Goal: Transaction & Acquisition: Purchase product/service

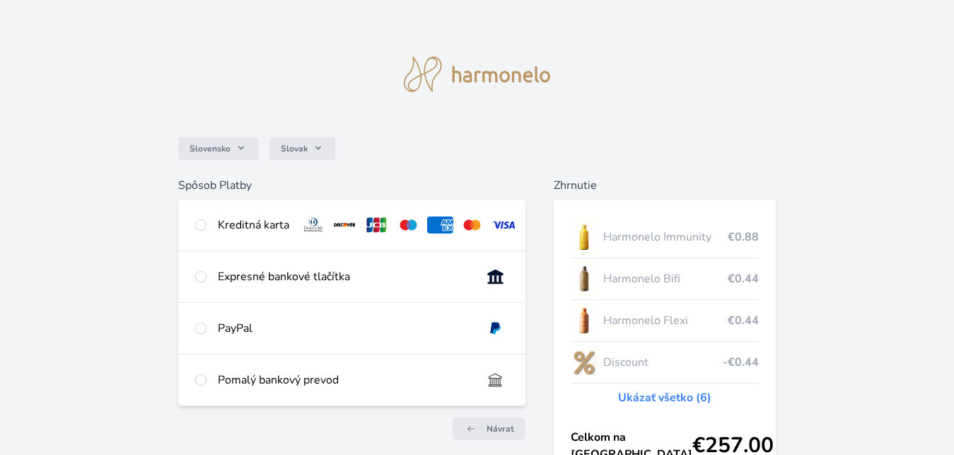
click at [252, 223] on div "Kreditná karta" at bounding box center [253, 224] width 71 height 17
radio input "true"
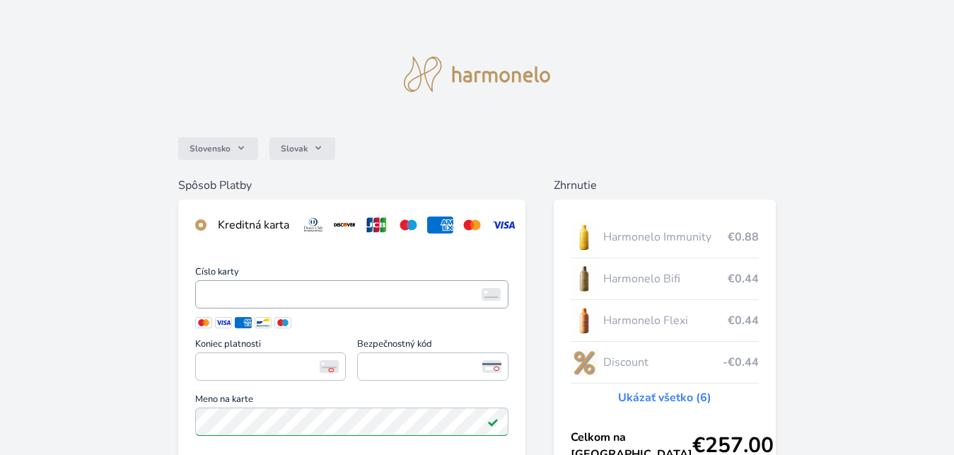
click at [247, 308] on span "<p>Your browser does not support iframes.</p>" at bounding box center [352, 294] width 314 height 28
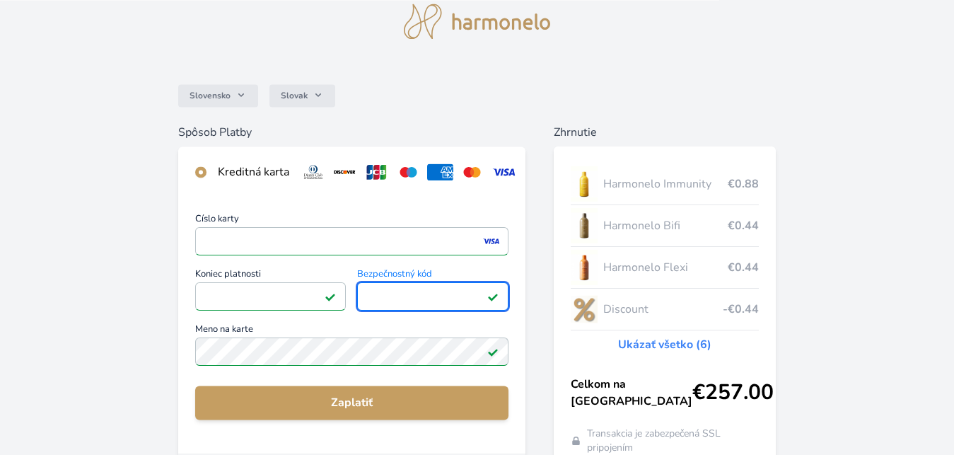
scroll to position [72, 0]
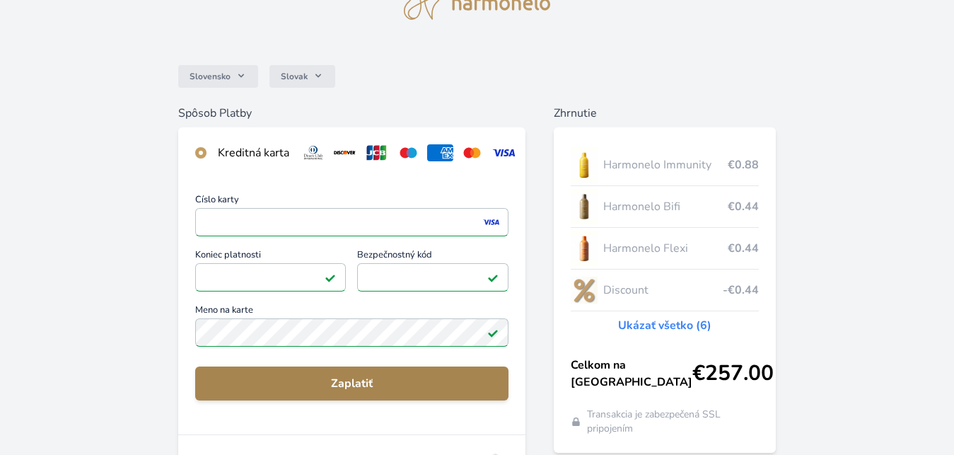
click at [286, 392] on span "Zaplatiť" at bounding box center [351, 383] width 291 height 17
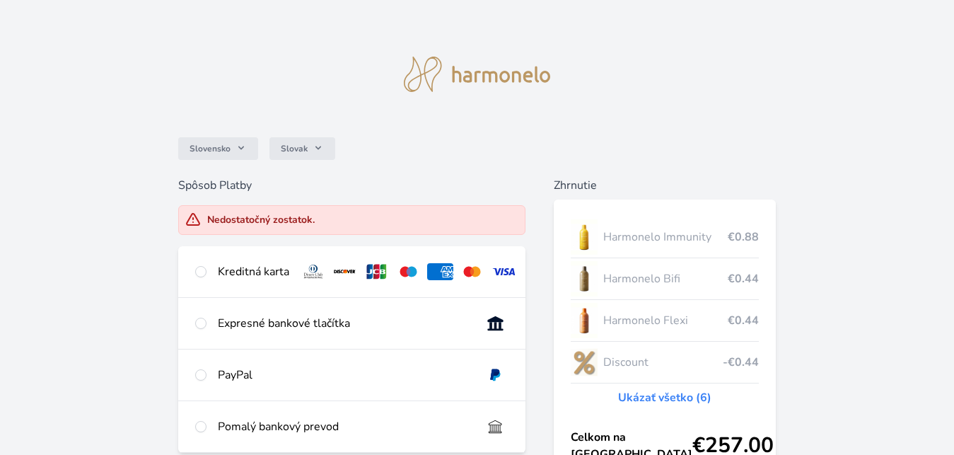
click at [280, 273] on div "Kreditná karta" at bounding box center [253, 271] width 71 height 17
radio input "true"
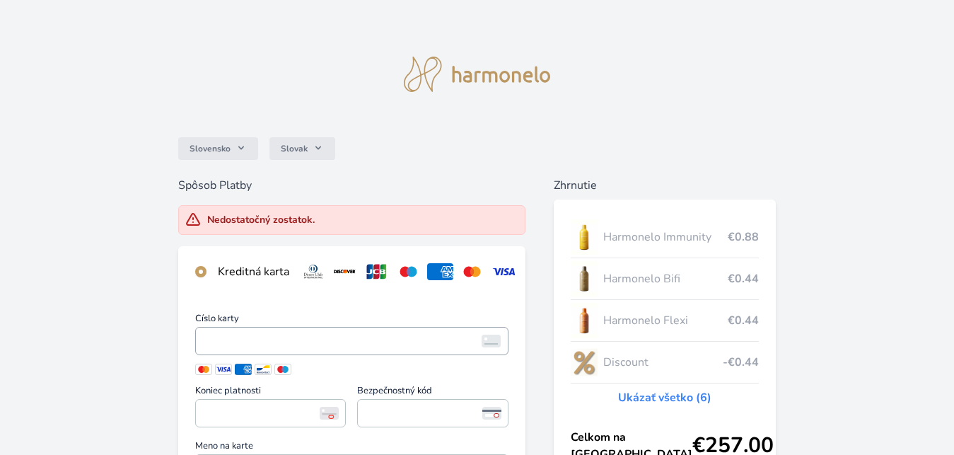
click at [237, 355] on span "<p>Your browser does not support iframes.</p>" at bounding box center [352, 341] width 314 height 28
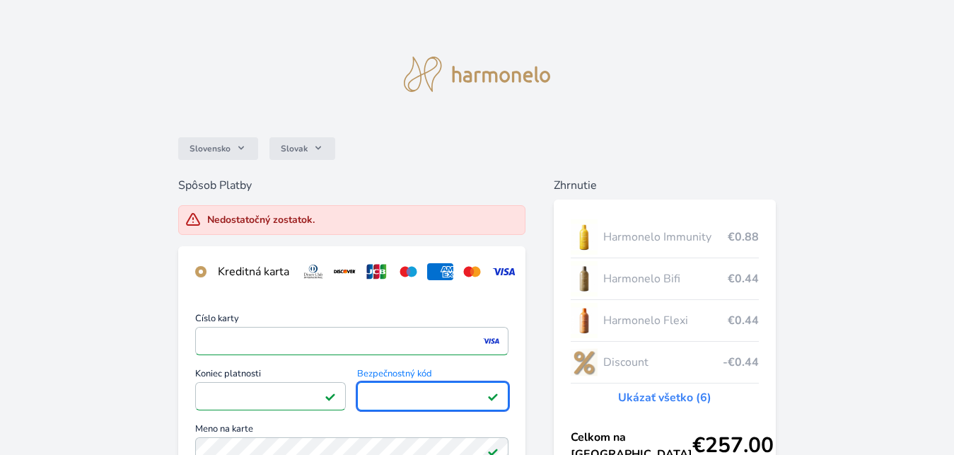
scroll to position [72, 0]
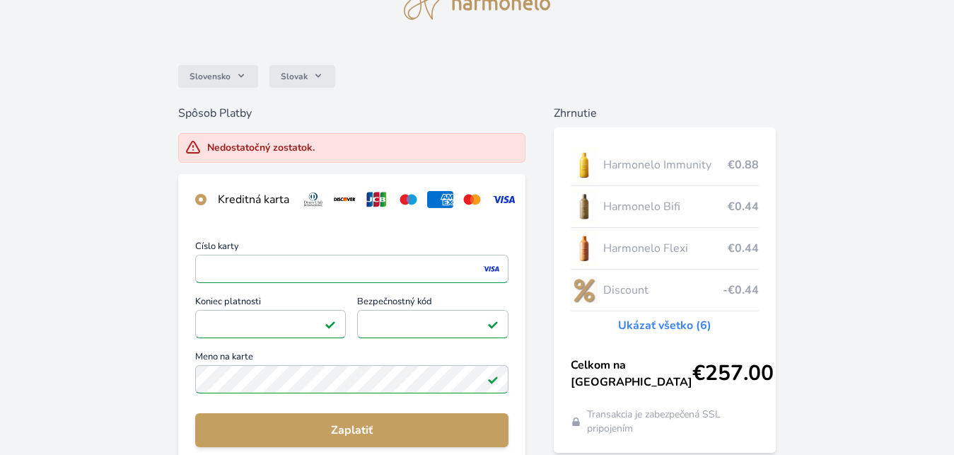
click at [385, 435] on span "Zaplatiť" at bounding box center [351, 429] width 291 height 17
